Goal: Task Accomplishment & Management: Manage account settings

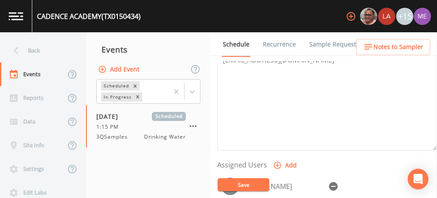
scroll to position [276, 0]
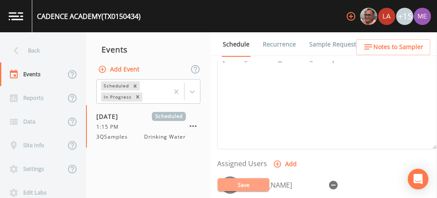
click at [234, 185] on button "Save" at bounding box center [243, 184] width 52 height 13
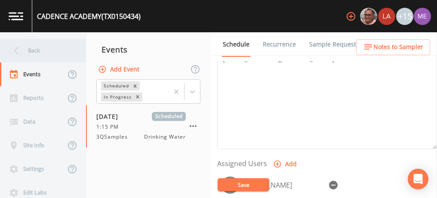
click at [31, 52] on div "Back" at bounding box center [38, 51] width 77 height 24
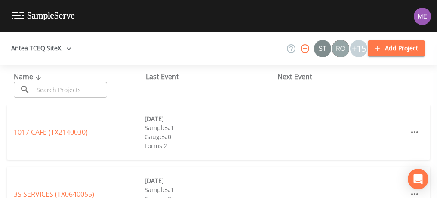
click at [51, 86] on input "text" at bounding box center [70, 90] width 73 height 16
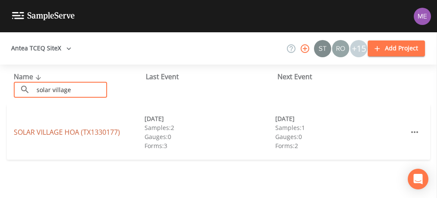
type input "solar village"
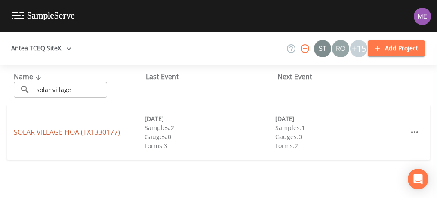
click at [49, 131] on link "SOLAR VILLAGE HOA (TX1330177)" at bounding box center [67, 131] width 106 height 9
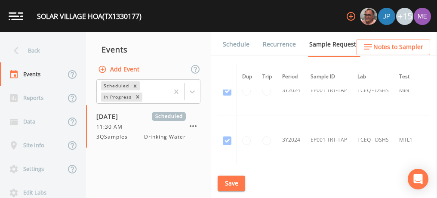
scroll to position [222, 0]
click at [237, 47] on link "Schedule" at bounding box center [235, 44] width 29 height 24
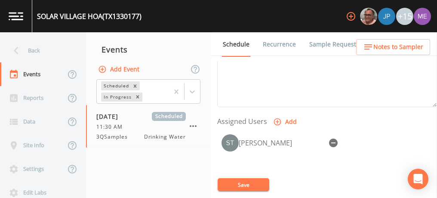
scroll to position [318, 0]
click at [334, 139] on icon "button" at bounding box center [333, 142] width 9 height 9
click at [243, 182] on button "Save" at bounding box center [243, 184] width 52 height 13
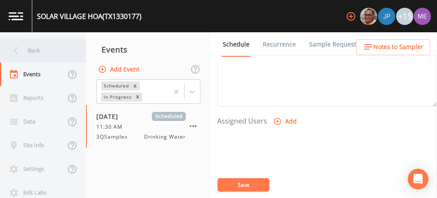
click at [31, 49] on div "Back" at bounding box center [38, 51] width 77 height 24
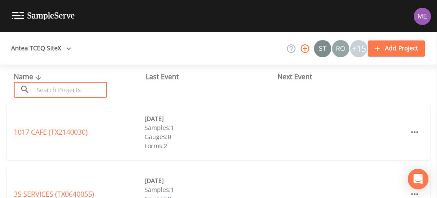
click at [48, 86] on input "text" at bounding box center [70, 90] width 73 height 16
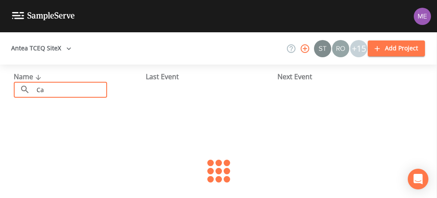
type input "C"
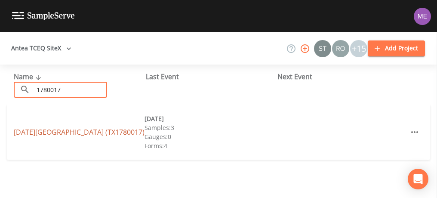
type input "1780017"
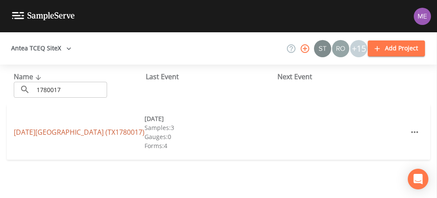
click at [50, 127] on link "CORPUS CHRISTI NAVAL AIR STATION (TX1780017)" at bounding box center [79, 131] width 131 height 9
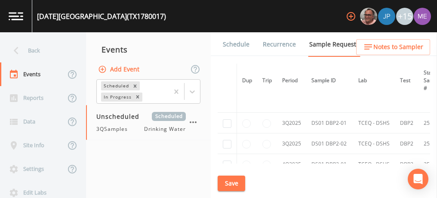
scroll to position [730, 0]
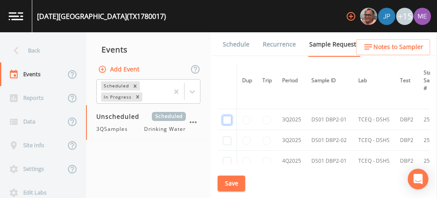
click at [227, 116] on input "checkbox" at bounding box center [227, 120] width 9 height 9
checkbox input "true"
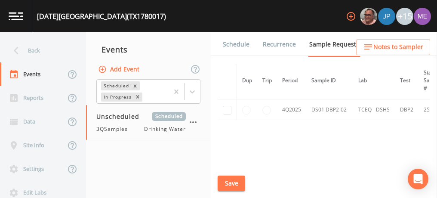
scroll to position [618, 0]
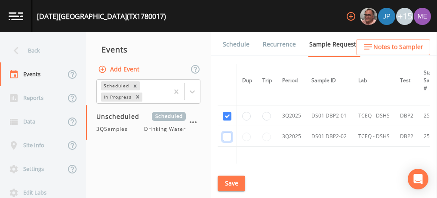
click at [228, 132] on input "checkbox" at bounding box center [227, 136] width 9 height 9
checkbox input "true"
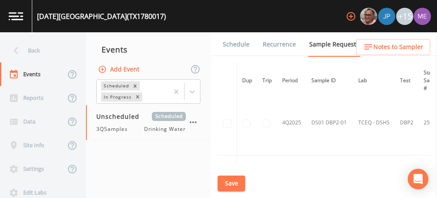
scroll to position [686, 0]
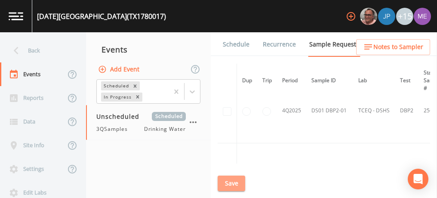
click at [231, 183] on button "Save" at bounding box center [231, 183] width 28 height 16
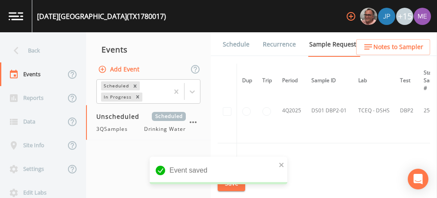
click at [242, 43] on link "Schedule" at bounding box center [235, 44] width 29 height 24
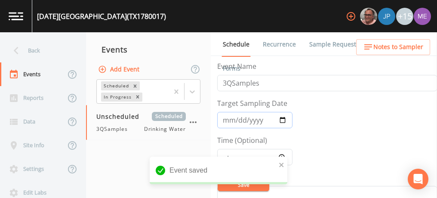
click at [230, 119] on input "Target Sampling Date" at bounding box center [254, 120] width 75 height 16
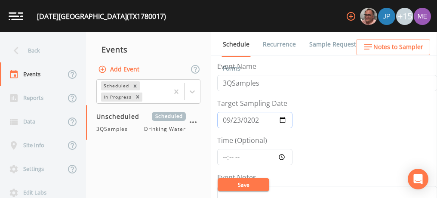
type input "2025-09-23"
click at [224, 160] on input "Time (Optional)" at bounding box center [254, 157] width 75 height 16
type input "09:00"
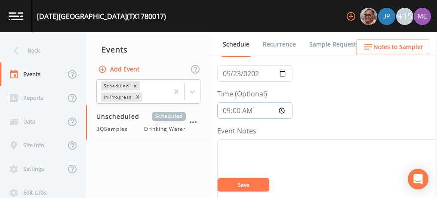
scroll to position [49, 0]
click at [231, 144] on textarea "Event Notes" at bounding box center [327, 191] width 220 height 109
type textarea "S"
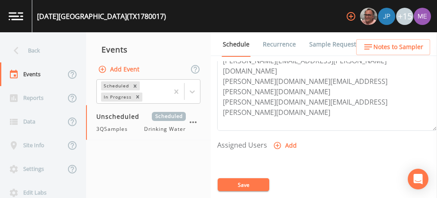
scroll to position [301, 0]
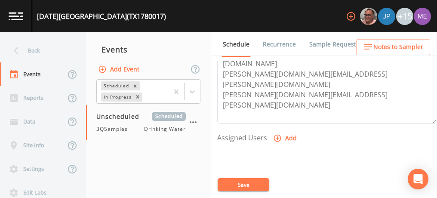
type textarea "Confirmed with Tony"
click at [276, 137] on icon "button" at bounding box center [277, 138] width 9 height 9
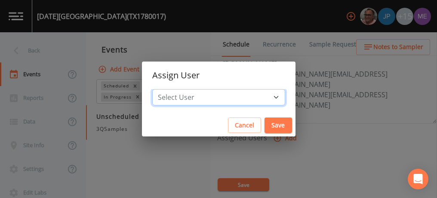
click at [262, 96] on select "Select User Mike Franklin Joshua gere Paul Lauren Saenz David Weber Zachary Eva…" at bounding box center [218, 97] width 133 height 16
select select "6518b6a0-c5fa-4d0f-8e3d-fc6e8623860b"
click at [165, 89] on select "Select User Mike Franklin Joshua gere Paul Lauren Saenz David Weber Zachary Eva…" at bounding box center [218, 97] width 133 height 16
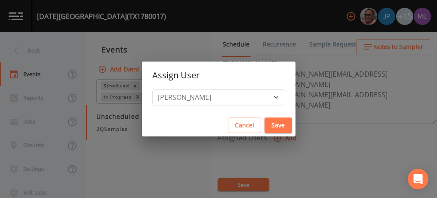
click at [266, 121] on button "Save" at bounding box center [278, 125] width 28 height 16
select select
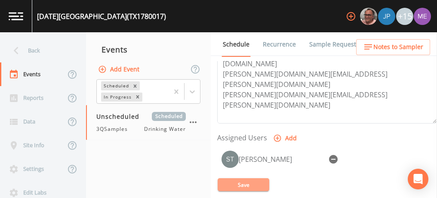
click at [250, 182] on button "Save" at bounding box center [243, 184] width 52 height 13
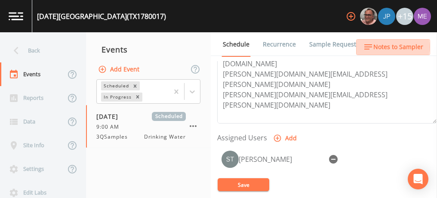
click at [382, 47] on span "Notes to Sampler" at bounding box center [398, 47] width 50 height 11
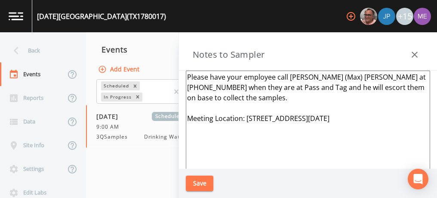
click at [288, 76] on textarea "Please have your employee call Maximino (Max) Acuna at 361-232-6199 when they a…" at bounding box center [308, 174] width 244 height 209
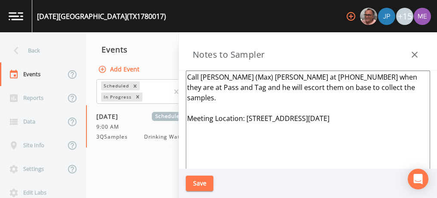
type textarea "Call Maximino (Max) Acuna at 361-232-6199 when they are at Pass and Tag and he …"
click at [196, 188] on button "Save" at bounding box center [200, 183] width 28 height 16
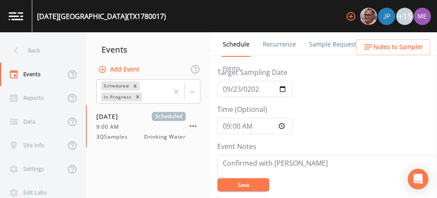
scroll to position [0, 0]
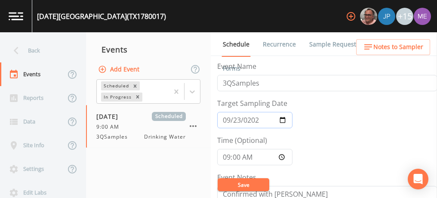
click at [238, 118] on input "2025-09-23" at bounding box center [254, 120] width 75 height 16
type input "2025-09-29"
click at [239, 186] on button "Save" at bounding box center [243, 184] width 52 height 13
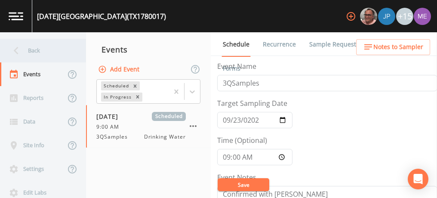
click at [37, 51] on div "Back" at bounding box center [38, 51] width 77 height 24
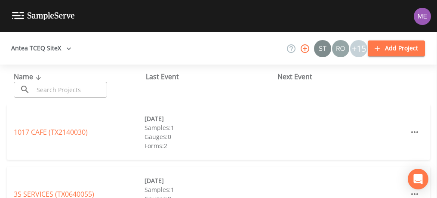
click at [60, 87] on input "text" at bounding box center [70, 90] width 73 height 16
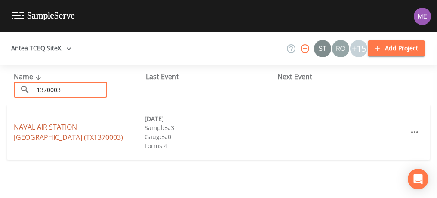
type input "1370003"
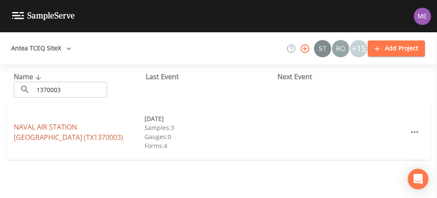
click at [67, 125] on link "NAVAL AIR STATION KINGSVILLE (TX1370003)" at bounding box center [68, 132] width 109 height 20
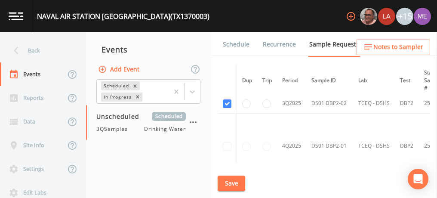
scroll to position [611, 0]
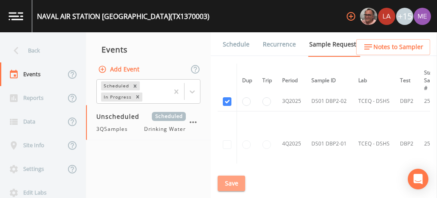
click at [236, 181] on button "Save" at bounding box center [231, 183] width 28 height 16
click at [239, 47] on link "Schedule" at bounding box center [235, 44] width 29 height 24
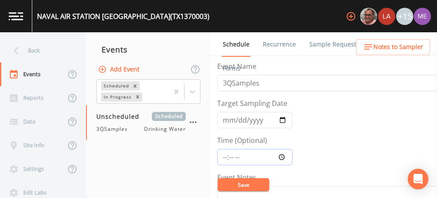
click at [223, 155] on input "Time (Optional)" at bounding box center [254, 157] width 75 height 16
type input "11:00"
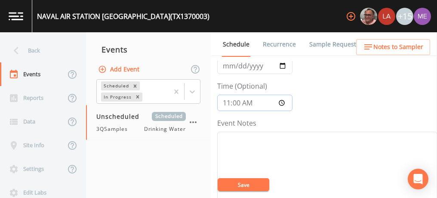
scroll to position [56, 0]
click at [226, 138] on textarea "Event Notes" at bounding box center [327, 184] width 220 height 109
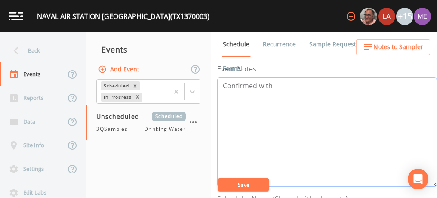
scroll to position [108, 0]
type textarea "Confirmed with"
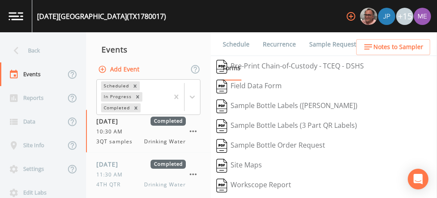
scroll to position [173, 0]
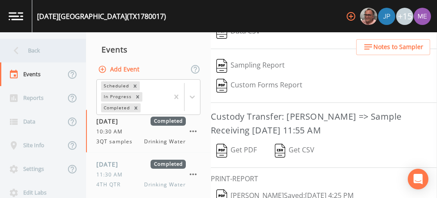
click at [35, 48] on div "Back" at bounding box center [38, 51] width 77 height 24
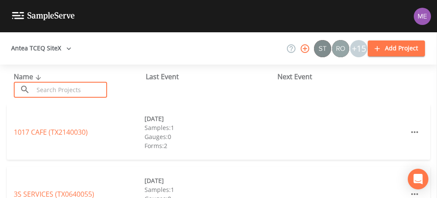
click at [52, 86] on input "text" at bounding box center [70, 90] width 73 height 16
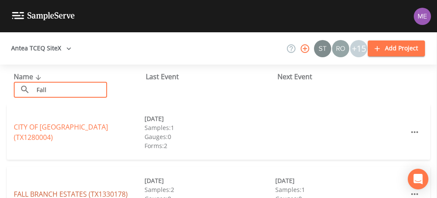
type input "Fall"
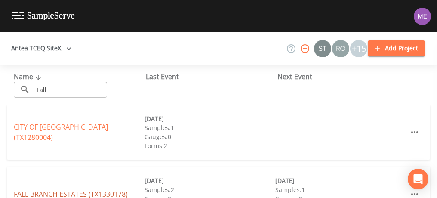
click at [47, 191] on link "[GEOGRAPHIC_DATA] (TX1330178)" at bounding box center [71, 193] width 114 height 9
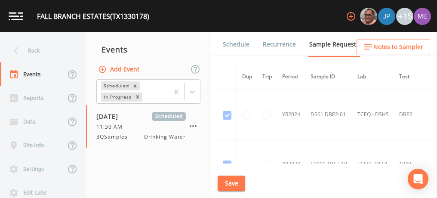
click at [240, 46] on link "Schedule" at bounding box center [235, 44] width 29 height 24
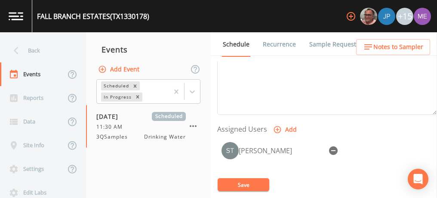
scroll to position [332, 0]
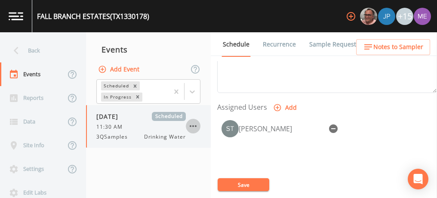
click at [194, 125] on icon "button" at bounding box center [193, 126] width 10 height 10
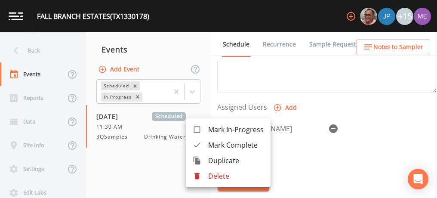
click at [333, 124] on div at bounding box center [218, 99] width 437 height 198
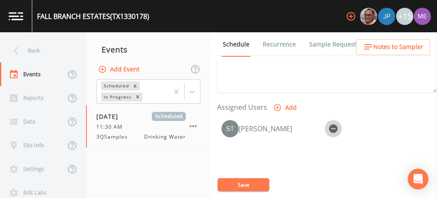
click at [333, 124] on icon "button" at bounding box center [333, 128] width 9 height 9
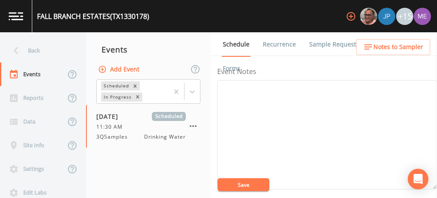
scroll to position [107, 0]
click at [315, 92] on textarea "Event Notes" at bounding box center [327, 133] width 220 height 109
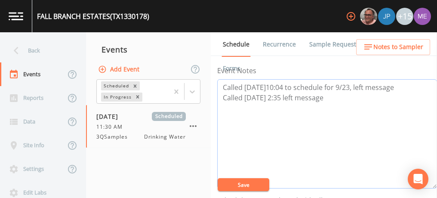
click at [257, 95] on textarea "Called [DATE]10:04 to schedule for 9/23, left message Called [DATE] 2:35 left m…" at bounding box center [327, 133] width 220 height 109
click at [248, 103] on textarea "Called [DATE]10:04 to schedule for 9/23, left message Called [DATE] 2:35 left m…" at bounding box center [327, 133] width 220 height 109
type textarea "Called [DATE]10:04 to schedule for 9/23, left message Called [DATE] 2:35 left m…"
click at [229, 182] on button "Save" at bounding box center [243, 184] width 52 height 13
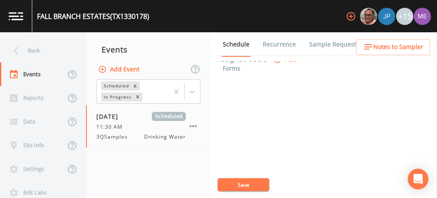
scroll to position [406, 0]
click at [240, 186] on button "Save" at bounding box center [243, 184] width 52 height 13
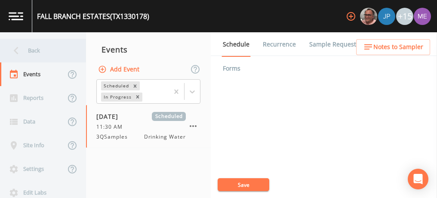
click at [34, 52] on div "Back" at bounding box center [38, 51] width 77 height 24
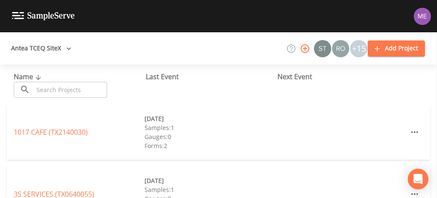
click at [53, 93] on input "text" at bounding box center [70, 90] width 73 height 16
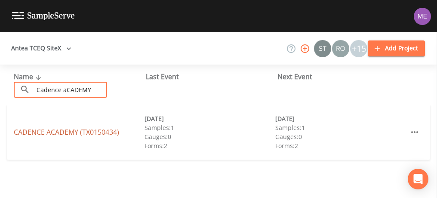
type input "Cadence aCADEMY"
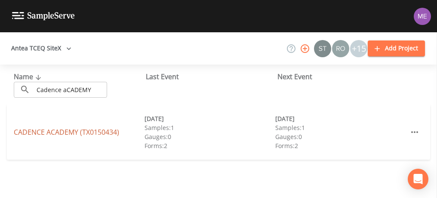
click at [59, 132] on link "[GEOGRAPHIC_DATA] (TX0150434)" at bounding box center [66, 131] width 105 height 9
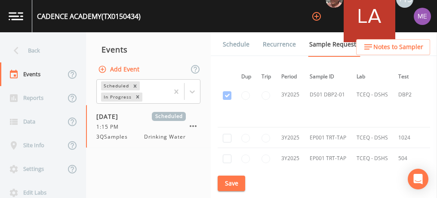
scroll to position [287, 0]
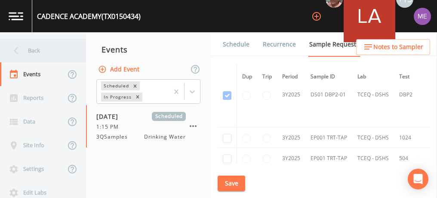
click at [34, 48] on div "Back" at bounding box center [38, 51] width 77 height 24
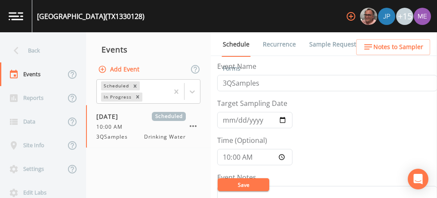
scroll to position [96, 0]
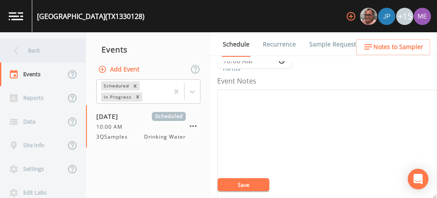
click at [40, 53] on div "Back" at bounding box center [38, 51] width 77 height 24
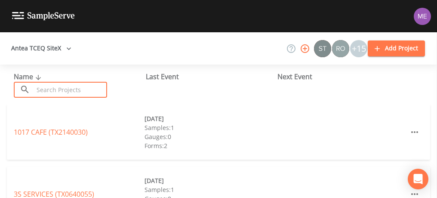
click at [55, 90] on input "text" at bounding box center [70, 90] width 73 height 16
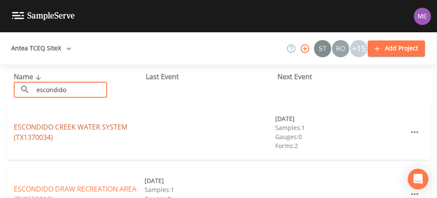
type input "escondido"
click at [67, 125] on link "ESCONDIDO CREEK WATER SYSTEM (TX1370034)" at bounding box center [70, 132] width 113 height 20
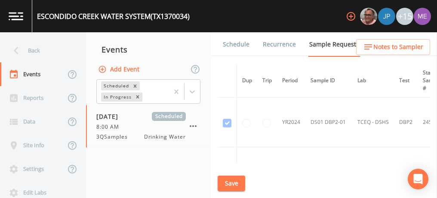
click at [238, 41] on link "Schedule" at bounding box center [235, 44] width 29 height 24
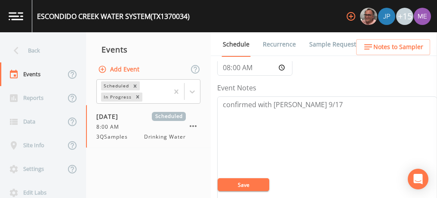
scroll to position [95, 0]
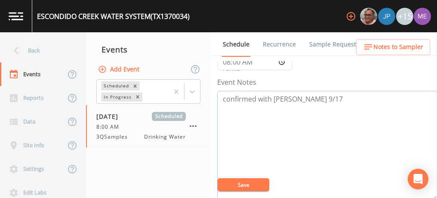
click at [332, 98] on textarea "confirmed with Daniel 9/17" at bounding box center [327, 145] width 220 height 109
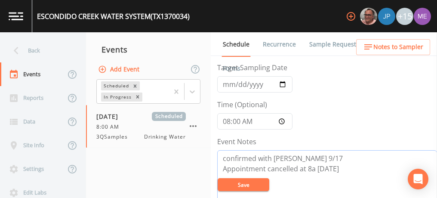
scroll to position [35, 0]
type textarea "confirmed with Daniel 9/17"
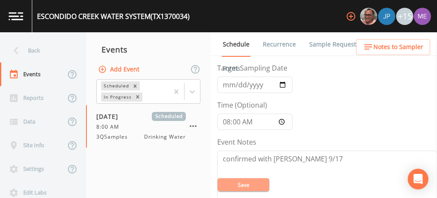
click at [262, 186] on button "Save" at bounding box center [243, 184] width 52 height 13
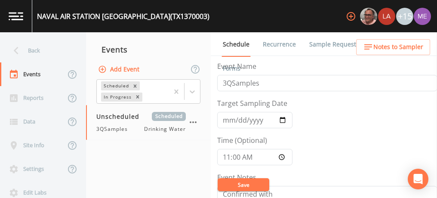
scroll to position [108, 0]
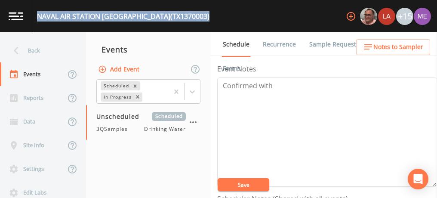
drag, startPoint x: 37, startPoint y: 15, endPoint x: 181, endPoint y: 15, distance: 143.1
click at [181, 15] on div "[GEOGRAPHIC_DATA] (TX1370003)" at bounding box center [123, 16] width 172 height 10
copy div "[GEOGRAPHIC_DATA] (TX1370003)"
